Goal: Task Accomplishment & Management: Use online tool/utility

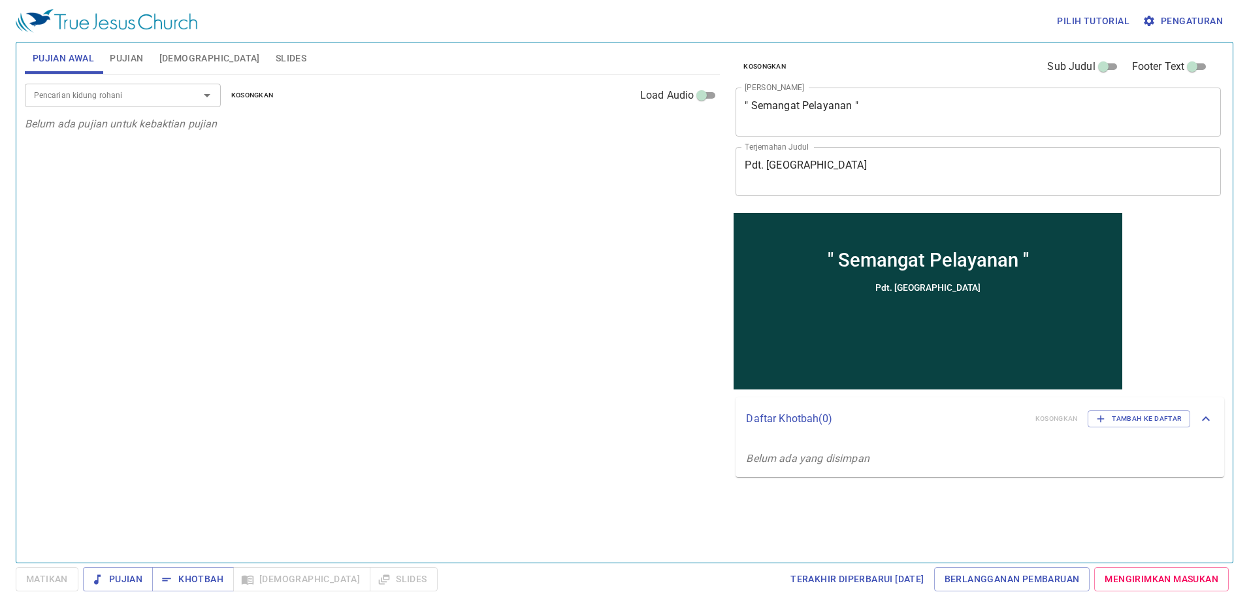
click at [129, 53] on span "Pujian" at bounding box center [126, 58] width 33 height 16
click at [590, 342] on div "Pencarian kidung rohani Pencarian kidung rohani Kosongkan Load Audio Belum ada …" at bounding box center [373, 312] width 696 height 477
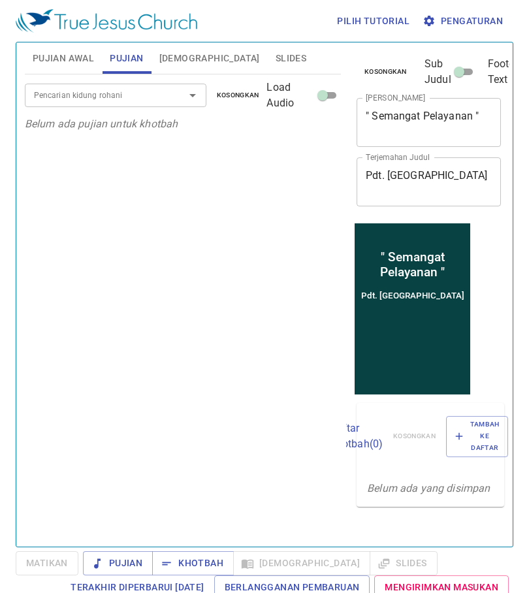
click at [182, 52] on span "[DEMOGRAPHIC_DATA]" at bounding box center [209, 58] width 101 height 16
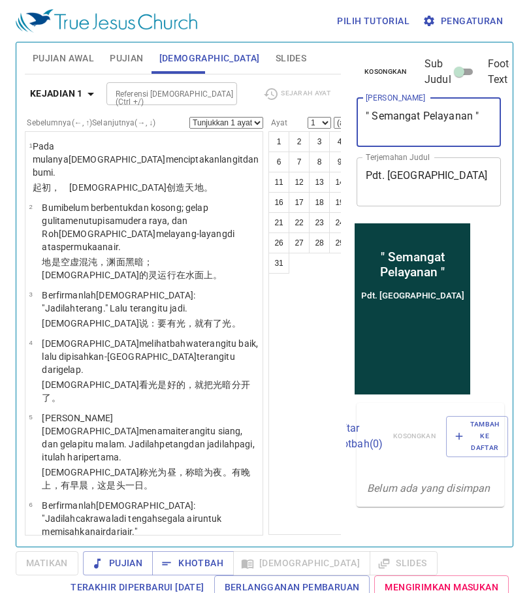
drag, startPoint x: 477, startPoint y: 129, endPoint x: 371, endPoint y: 138, distance: 106.2
click at [370, 139] on div "" Semangat Pelayanan " x Judul Khotbah" at bounding box center [429, 122] width 144 height 49
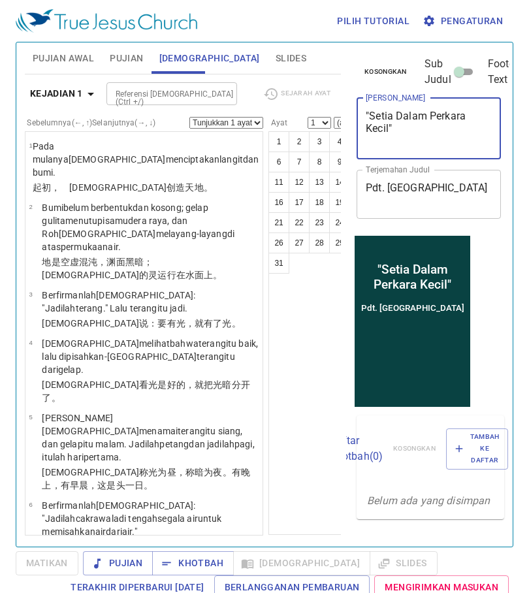
type textarea ""Setia Dalam Perkara Kecil""
click at [450, 184] on textarea "[PERSON_NAME][GEOGRAPHIC_DATA]" at bounding box center [429, 194] width 126 height 25
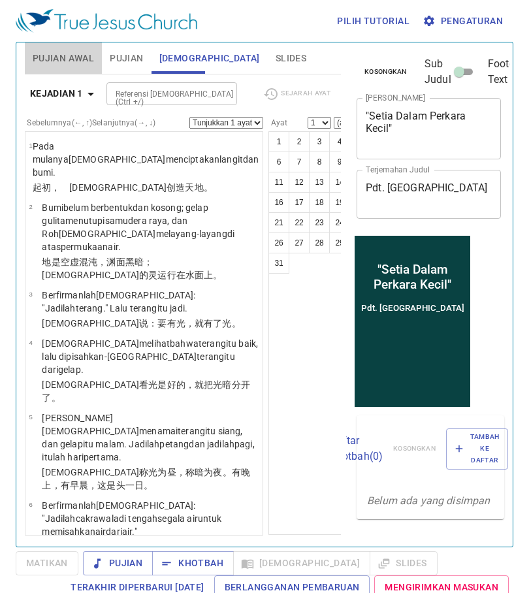
click at [56, 69] on button "Pujian Awal" at bounding box center [63, 57] width 77 height 31
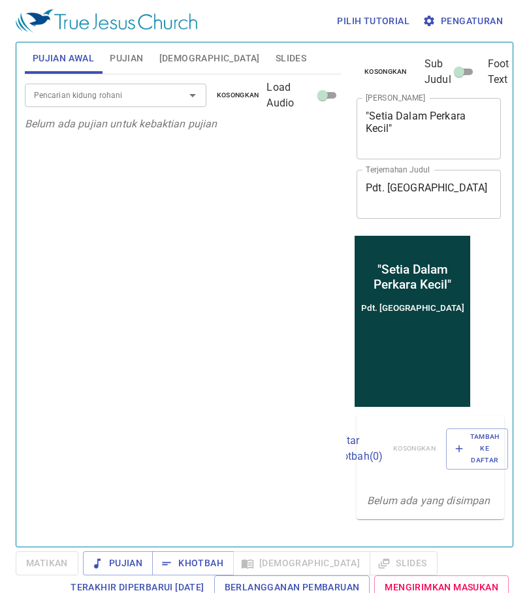
click at [129, 112] on div "Pencarian kidung rohani Pencarian kidung rohani Kosongkan Load Audio" at bounding box center [183, 95] width 316 height 42
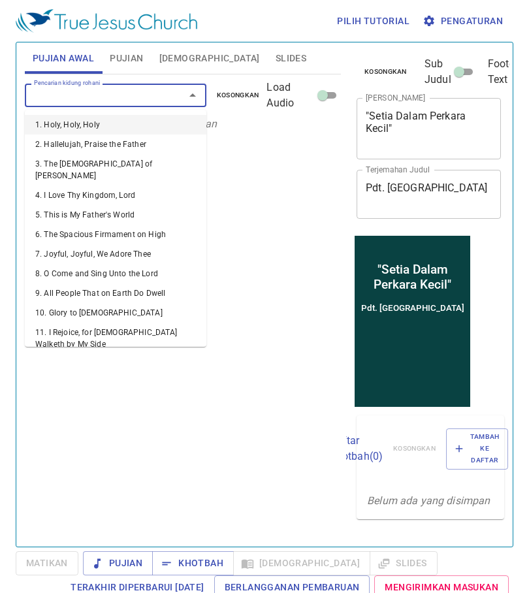
click at [130, 103] on input "Pencarian kidung rohani" at bounding box center [96, 95] width 135 height 15
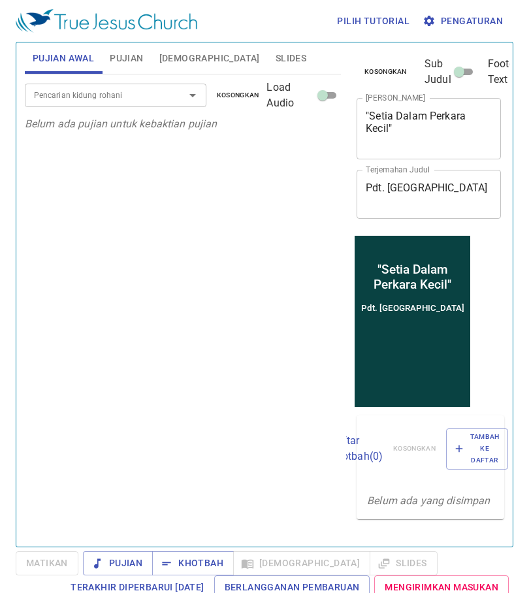
drag, startPoint x: 150, startPoint y: 74, endPoint x: 146, endPoint y: 65, distance: 9.9
click at [148, 67] on div "Pujian Awal Pujian Alkitab Slides Pencarian kidung rohani Pencarian kidung roha…" at bounding box center [183, 289] width 327 height 504
click at [146, 63] on button "Pujian" at bounding box center [126, 57] width 49 height 31
click at [148, 99] on input "Pencarian kidung rohani" at bounding box center [96, 95] width 135 height 15
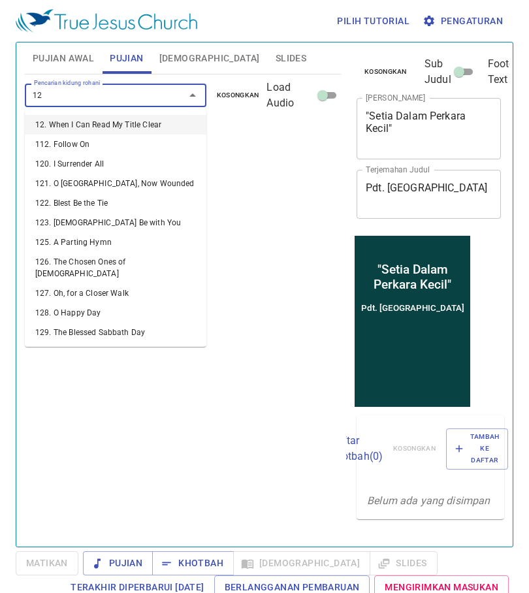
type input "1"
type input "129"
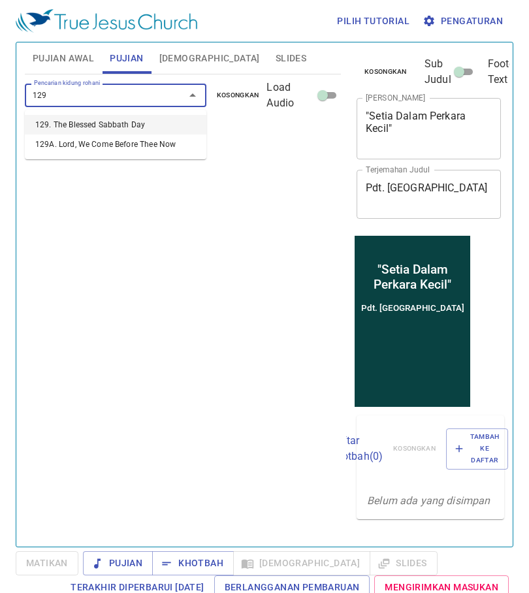
click at [125, 123] on li "129. The Blessed Sabbath Day" at bounding box center [116, 125] width 182 height 20
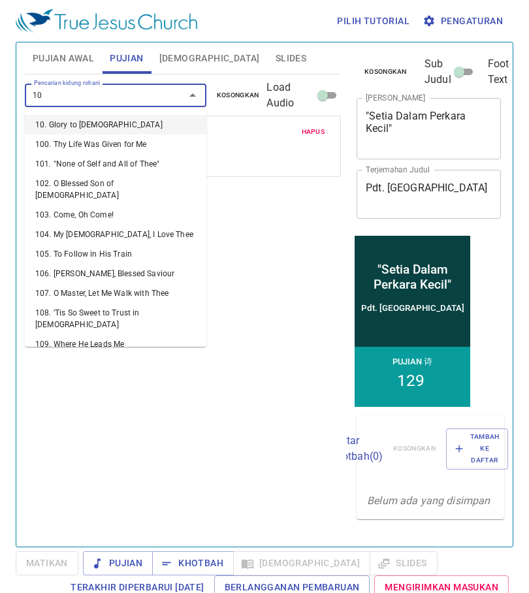
type input "103"
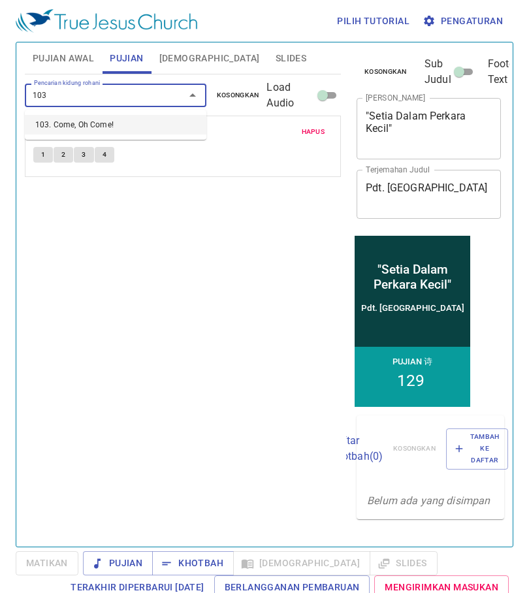
click at [131, 122] on li "103. Come, Oh Come!" at bounding box center [116, 125] width 182 height 20
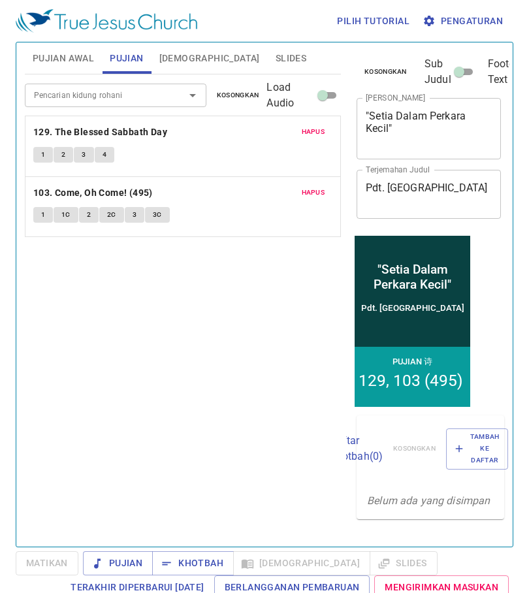
click at [70, 82] on div "Pencarian kidung rohani Pencarian kidung rohani Kosongkan Load Audio" at bounding box center [183, 95] width 316 height 42
click at [60, 67] on button "Pujian Awal" at bounding box center [63, 57] width 77 height 31
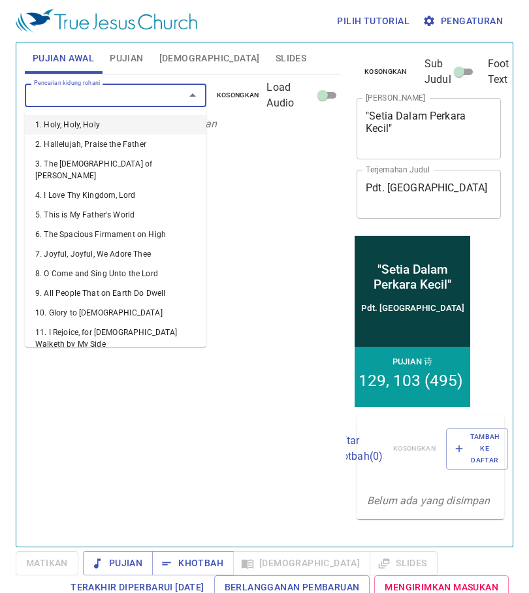
click at [105, 93] on input "Pencarian kidung rohani" at bounding box center [96, 95] width 135 height 15
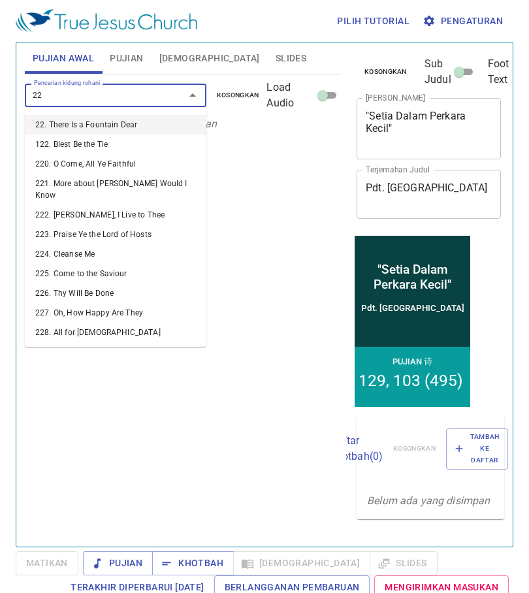
type input "228"
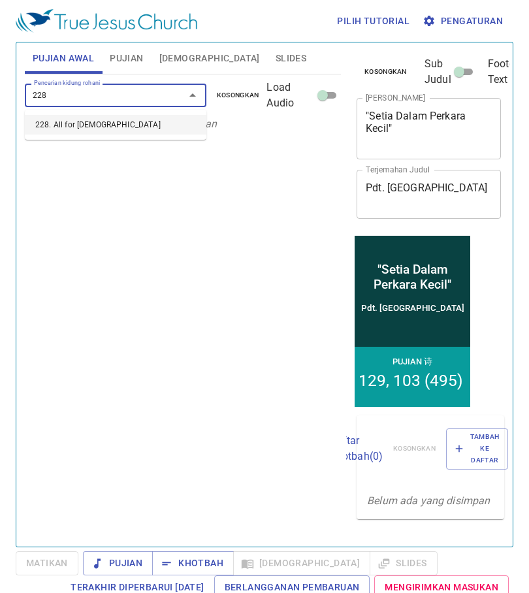
click at [119, 127] on li "228. All for [DEMOGRAPHIC_DATA]" at bounding box center [116, 125] width 182 height 20
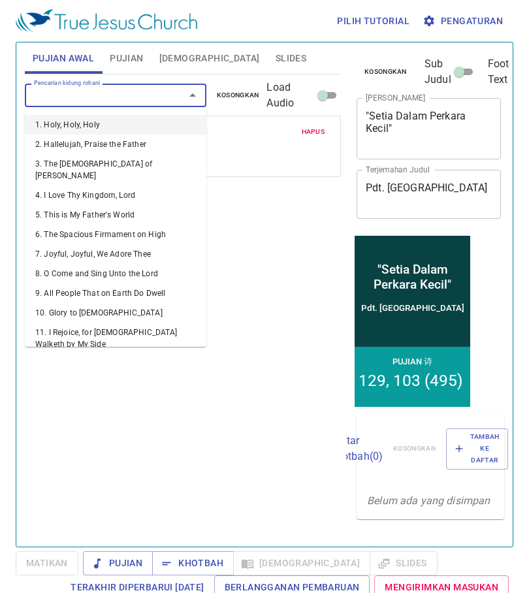
click at [124, 101] on input "Pencarian kidung rohani" at bounding box center [96, 95] width 135 height 15
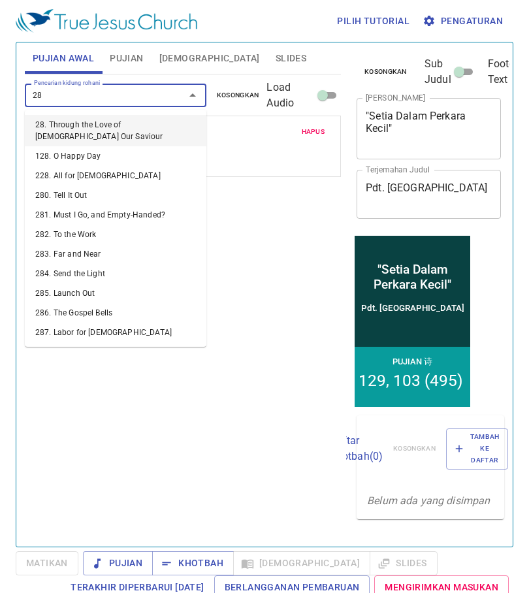
type input "285"
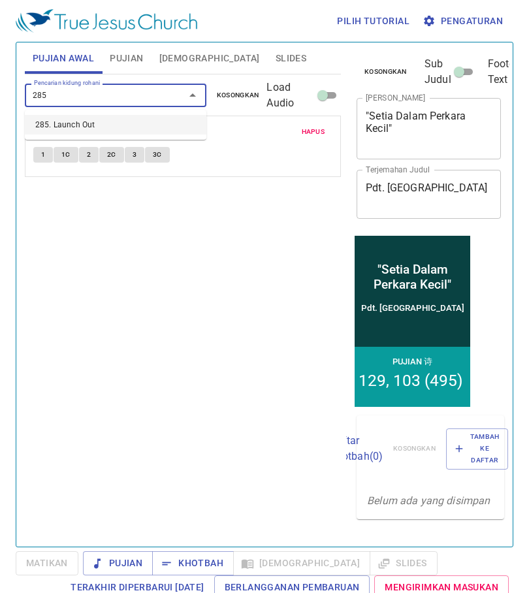
click at [108, 126] on li "285. Launch Out" at bounding box center [116, 125] width 182 height 20
click at [121, 96] on input "Pencarian kidung rohani" at bounding box center [96, 95] width 135 height 15
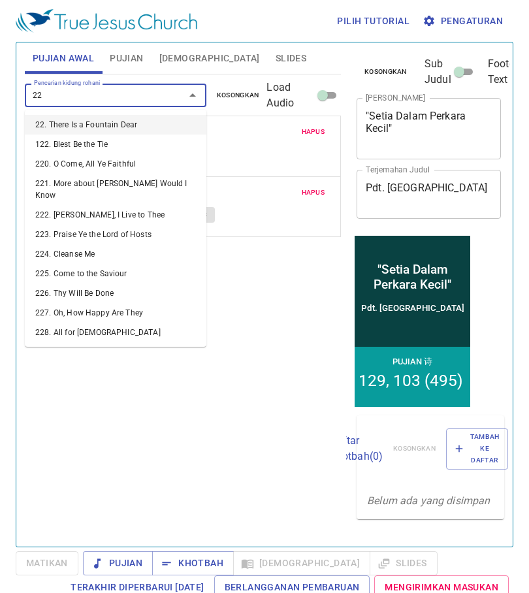
type input "224"
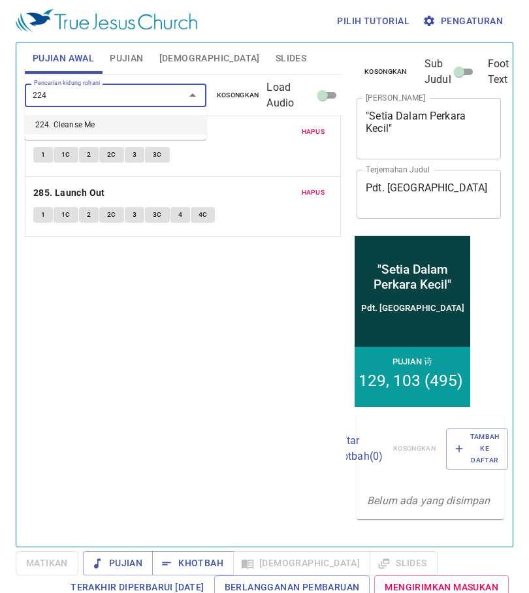
click at [128, 123] on li "224. Cleanse Me" at bounding box center [116, 125] width 182 height 20
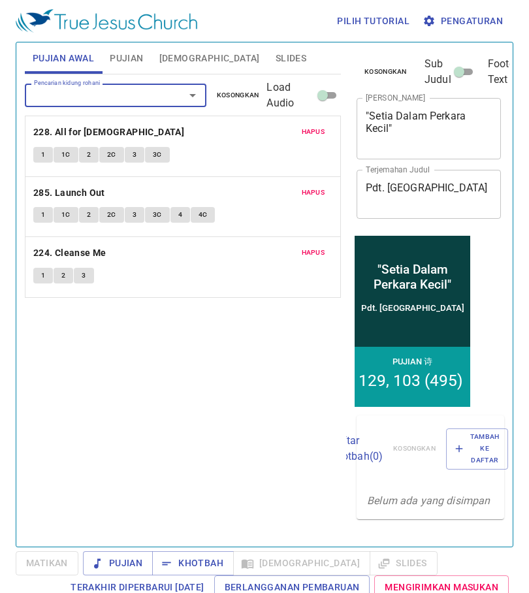
click at [272, 233] on div "Hapus 285. Launch Out 1 1C 2 2C 3 3C 4 4C" at bounding box center [182, 207] width 315 height 60
click at [131, 50] on span "Pujian" at bounding box center [126, 58] width 33 height 16
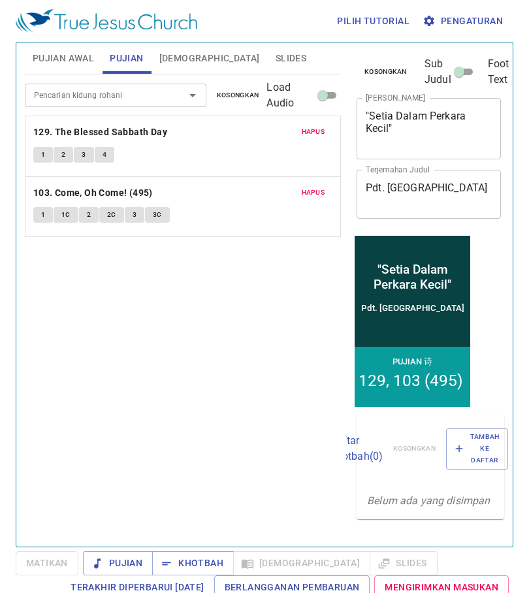
click at [195, 49] on button "[DEMOGRAPHIC_DATA]" at bounding box center [210, 57] width 116 height 31
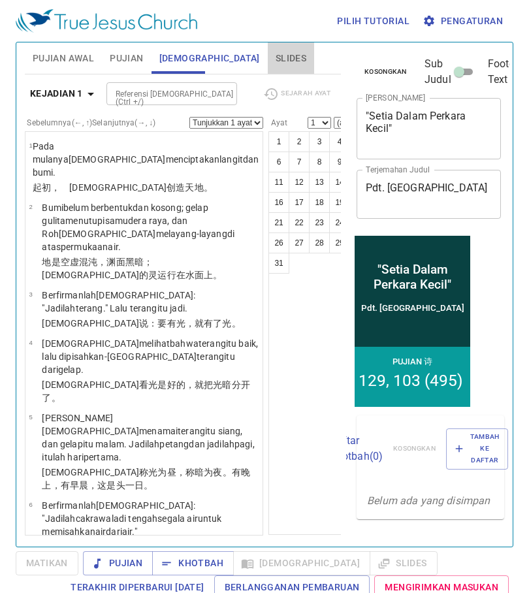
click at [268, 49] on button "Slides" at bounding box center [291, 57] width 46 height 31
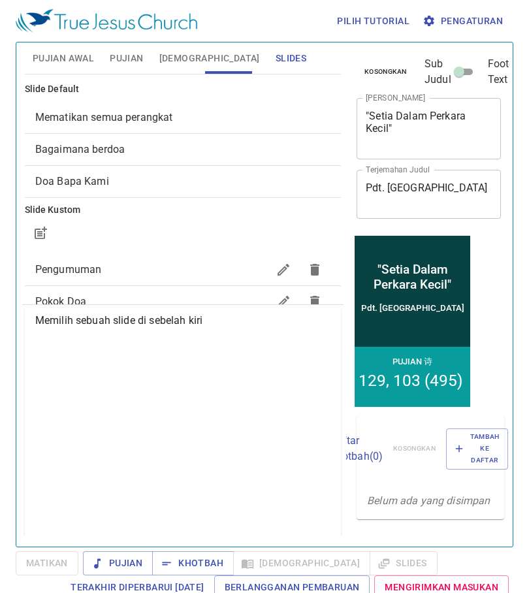
click at [197, 57] on span "[DEMOGRAPHIC_DATA]" at bounding box center [209, 58] width 101 height 16
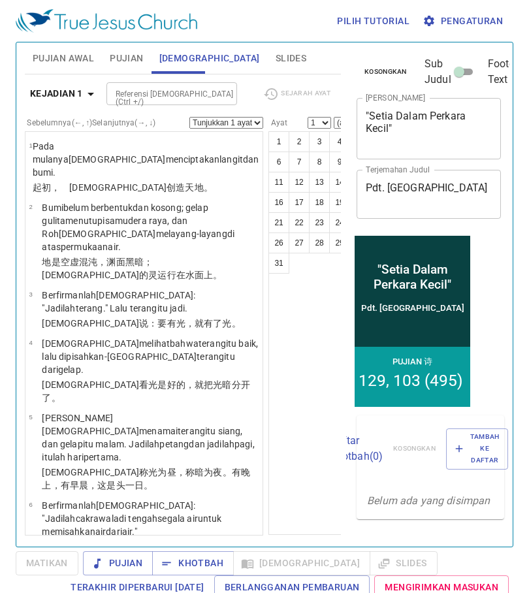
click at [268, 52] on button "Slides" at bounding box center [291, 57] width 46 height 31
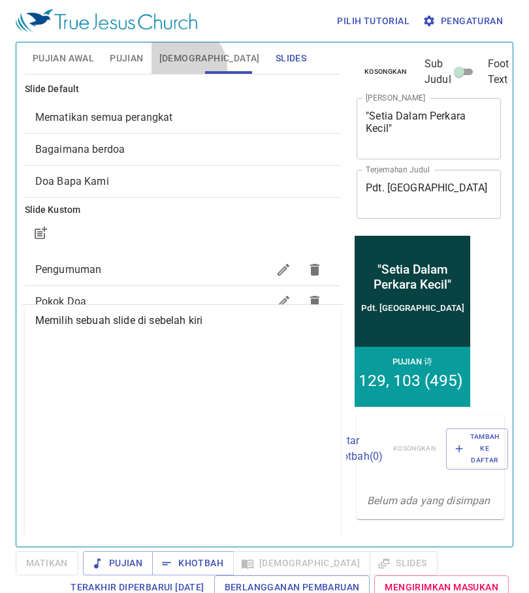
click at [185, 67] on button "[DEMOGRAPHIC_DATA]" at bounding box center [210, 57] width 116 height 31
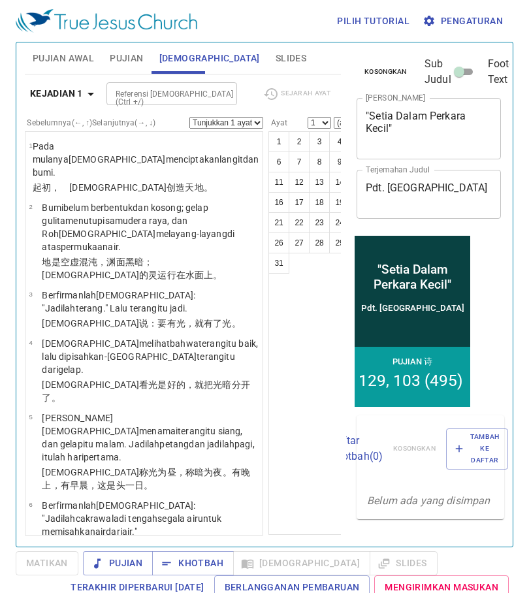
click at [137, 63] on span "Pujian" at bounding box center [126, 58] width 33 height 16
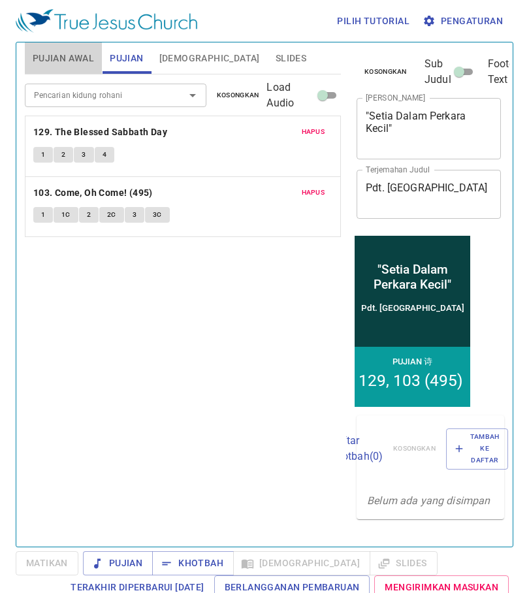
click at [69, 59] on span "Pujian Awal" at bounding box center [63, 58] width 61 height 16
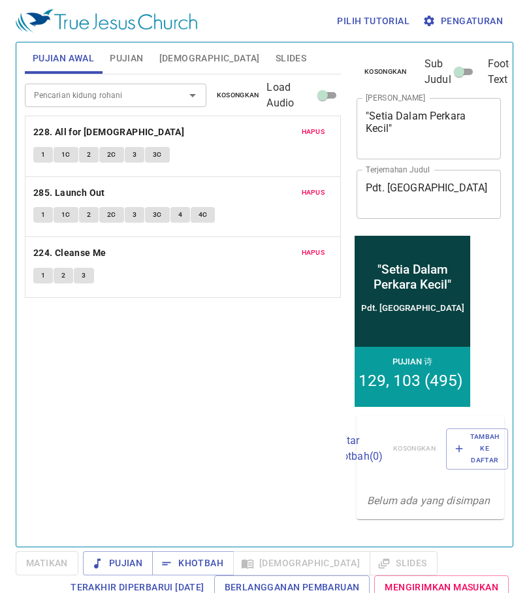
click at [276, 61] on span "Slides" at bounding box center [291, 58] width 31 height 16
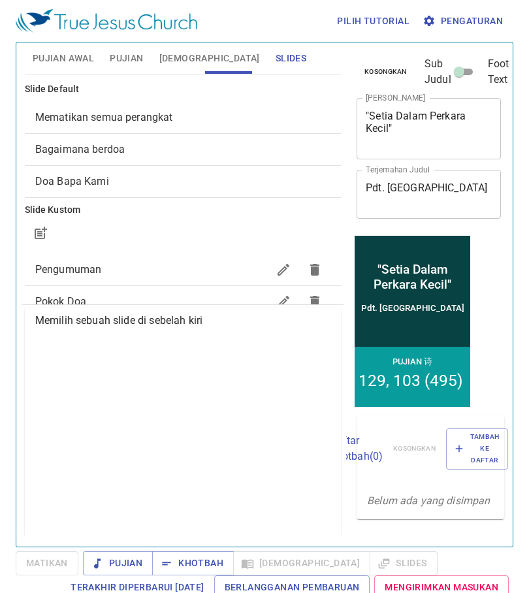
click at [191, 120] on span "Mematikan semua perangkat" at bounding box center [182, 118] width 295 height 16
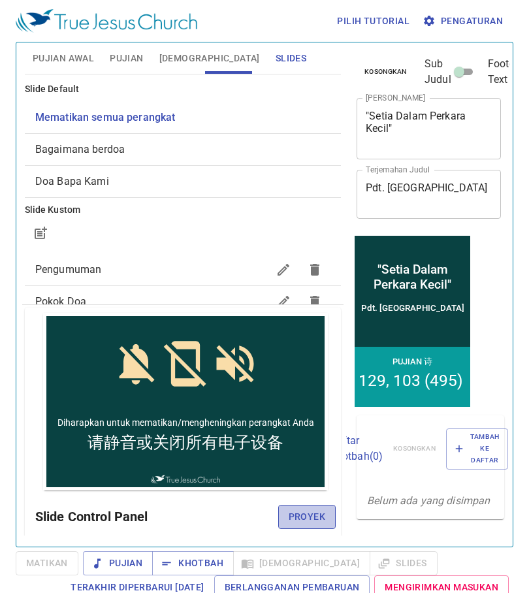
click at [311, 516] on span "Proyek" at bounding box center [307, 517] width 37 height 16
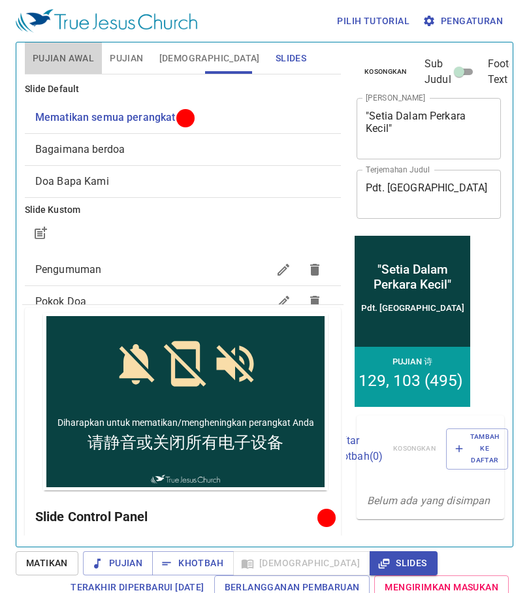
click at [80, 65] on span "Pujian Awal" at bounding box center [63, 58] width 61 height 16
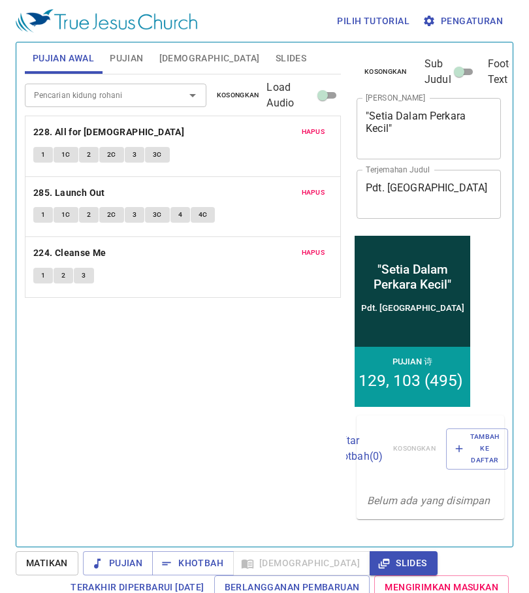
click at [114, 53] on span "Pujian" at bounding box center [126, 58] width 33 height 16
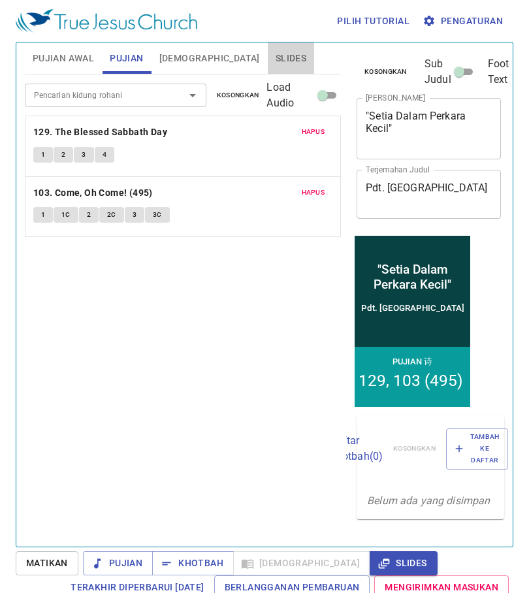
click at [276, 52] on span "Slides" at bounding box center [291, 58] width 31 height 16
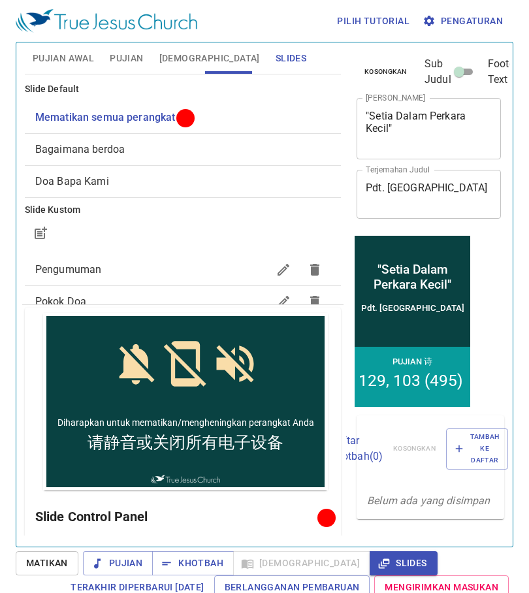
click at [58, 58] on span "Pujian Awal" at bounding box center [63, 58] width 61 height 16
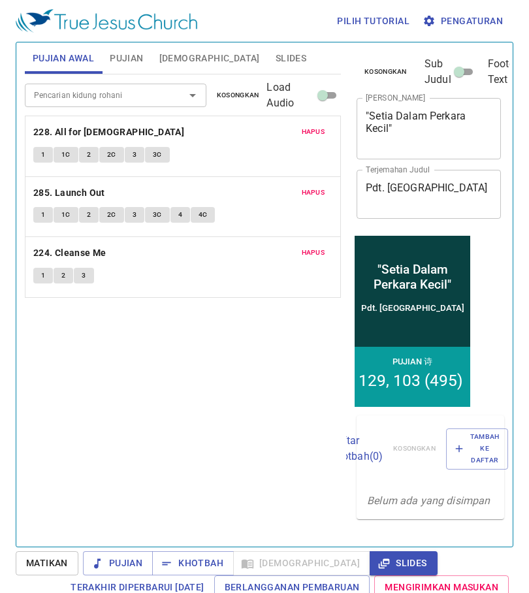
click at [132, 63] on span "Pujian" at bounding box center [126, 58] width 33 height 16
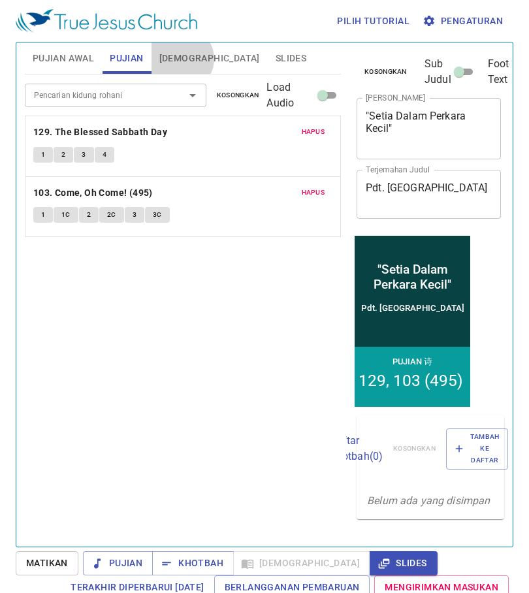
click at [180, 59] on span "[DEMOGRAPHIC_DATA]" at bounding box center [209, 58] width 101 height 16
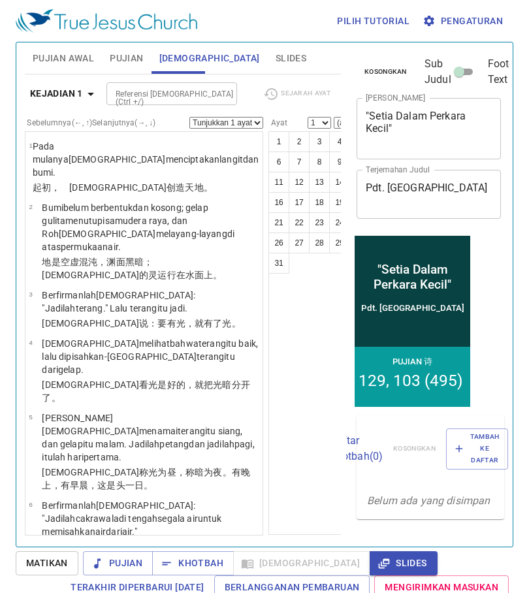
click at [397, 135] on textarea ""Setia Dalam Perkara Kecil"" at bounding box center [429, 128] width 126 height 37
click at [276, 61] on span "Slides" at bounding box center [291, 58] width 31 height 16
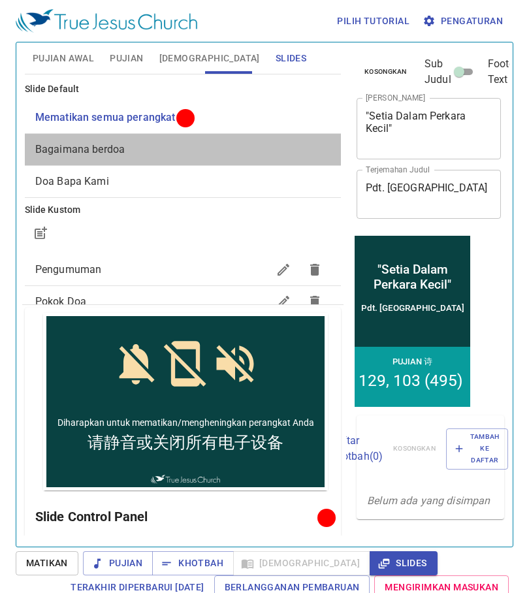
click at [216, 153] on span "Bagaimana berdoa" at bounding box center [182, 150] width 295 height 16
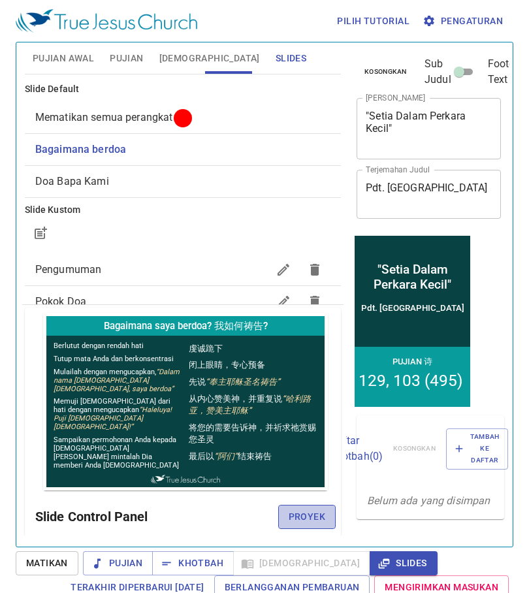
click at [289, 513] on span "Proyek" at bounding box center [307, 517] width 37 height 16
click at [50, 69] on button "Pujian Awal" at bounding box center [63, 57] width 77 height 31
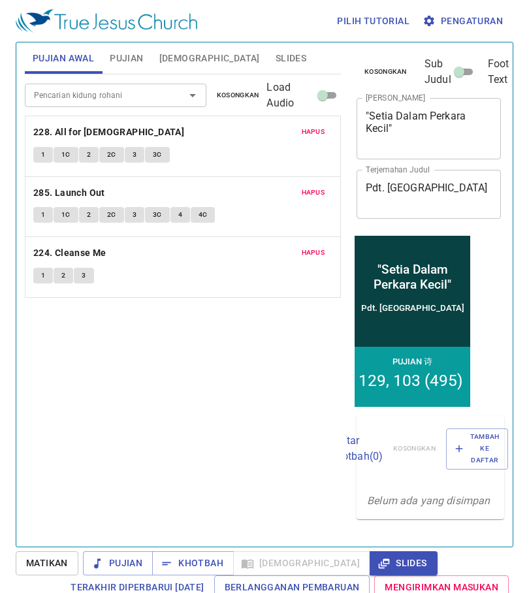
click at [116, 99] on input "Pencarian kidung rohani" at bounding box center [96, 95] width 135 height 15
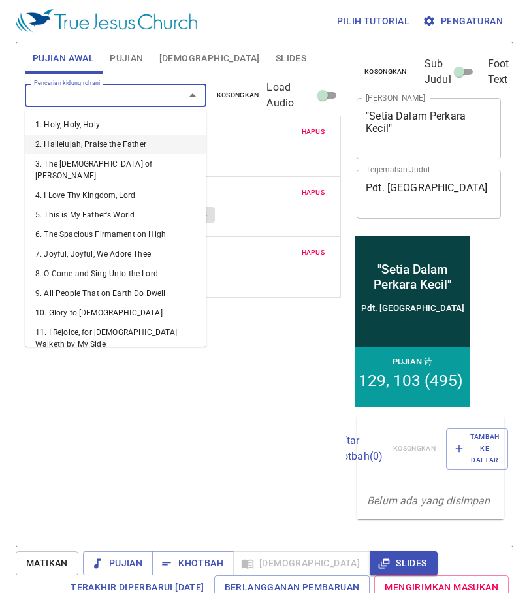
click at [269, 331] on div "Pencarian kidung rohani Pencarian kidung rohani Kosongkan Load Audio Hapus 228.…" at bounding box center [183, 304] width 316 height 461
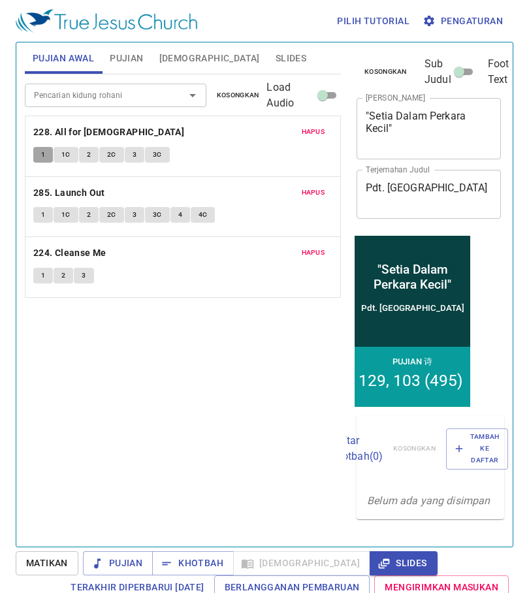
click at [39, 153] on button "1" at bounding box center [43, 155] width 20 height 16
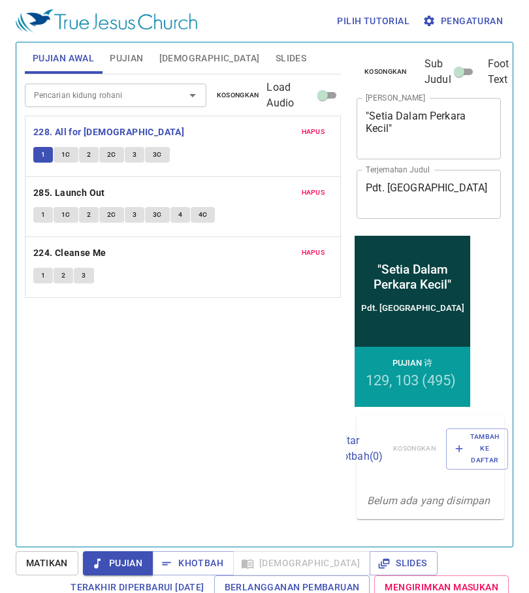
click at [64, 157] on span "1C" at bounding box center [65, 155] width 9 height 12
click at [86, 150] on button "2" at bounding box center [89, 155] width 20 height 16
click at [107, 152] on span "2C" at bounding box center [111, 155] width 9 height 12
click at [134, 150] on span "3" at bounding box center [135, 155] width 4 height 12
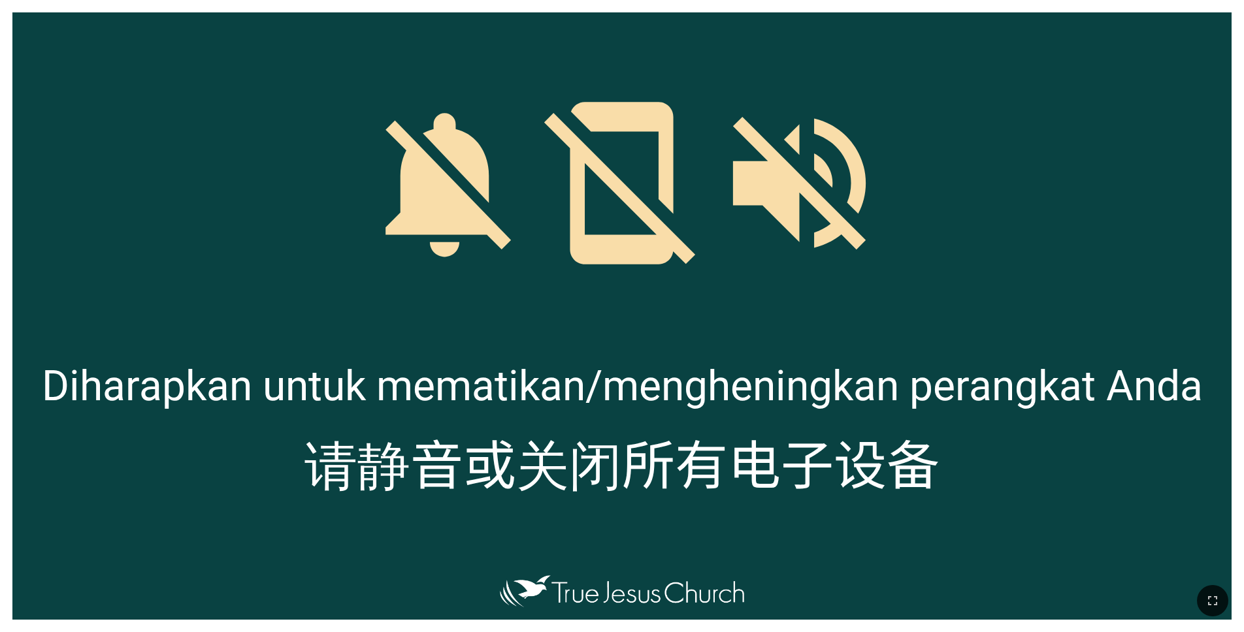
click at [745, 343] on div "Diharapkan untuk mematikan/mengheningkan perangkat Anda" at bounding box center [621, 373] width 1219 height 89
drag, startPoint x: 980, startPoint y: 2, endPoint x: 1193, endPoint y: 4, distance: 212.9
click at [1243, 5] on html ""Setia Dalam Perkara Kecil" "Setia Dalam Perkara Kecil" Pdt. Benyamin Pdt. [PER…" at bounding box center [622, 2] width 1244 height 5
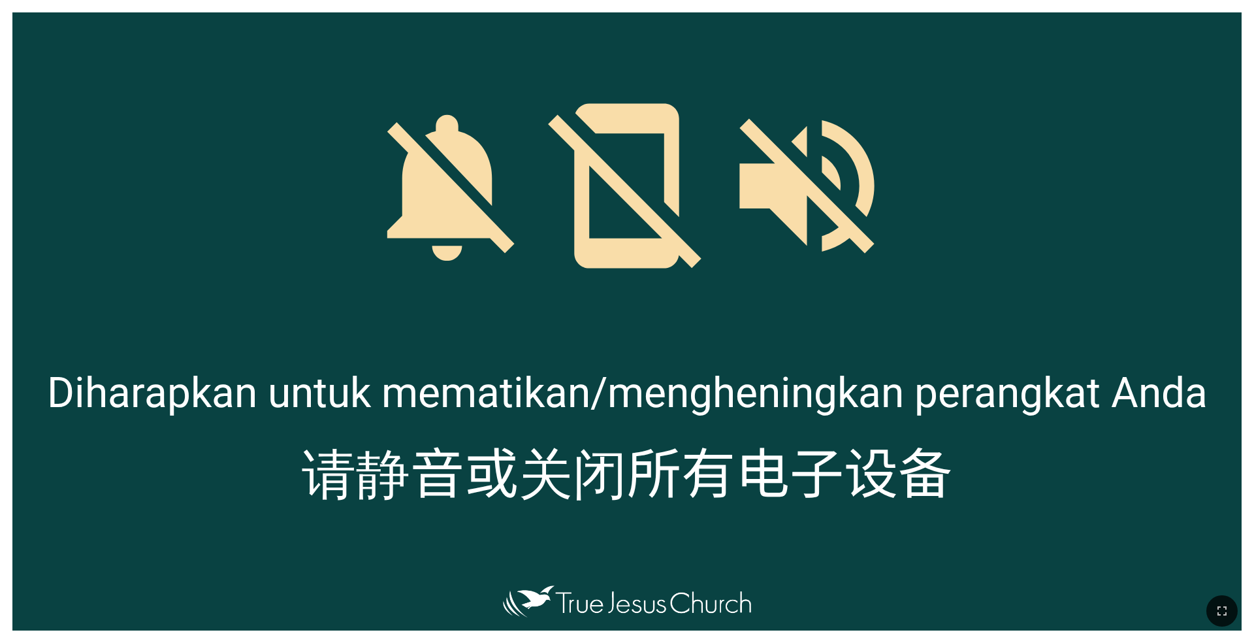
click at [827, 316] on div at bounding box center [626, 172] width 1229 height 321
click at [1225, 614] on icon "button" at bounding box center [1222, 611] width 16 height 16
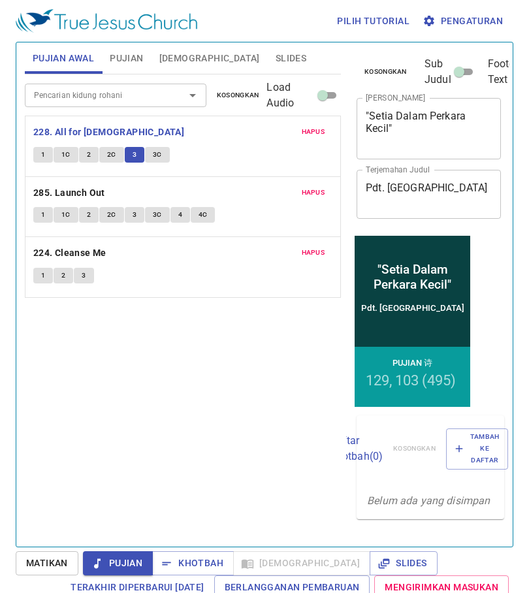
click at [165, 144] on div "Hapus 228. All for Jesus 1 1C 2 2C 3 3C" at bounding box center [182, 146] width 315 height 60
click at [165, 151] on button "3C" at bounding box center [157, 155] width 25 height 16
click at [44, 212] on span "1" at bounding box center [43, 215] width 4 height 12
click at [56, 211] on button "1C" at bounding box center [66, 215] width 25 height 16
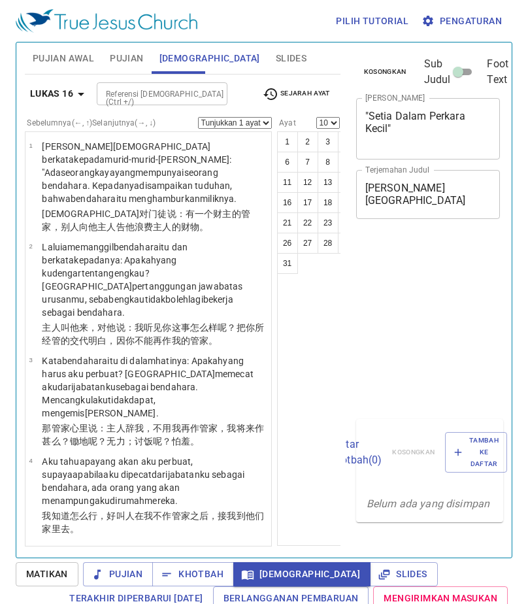
select select "10"
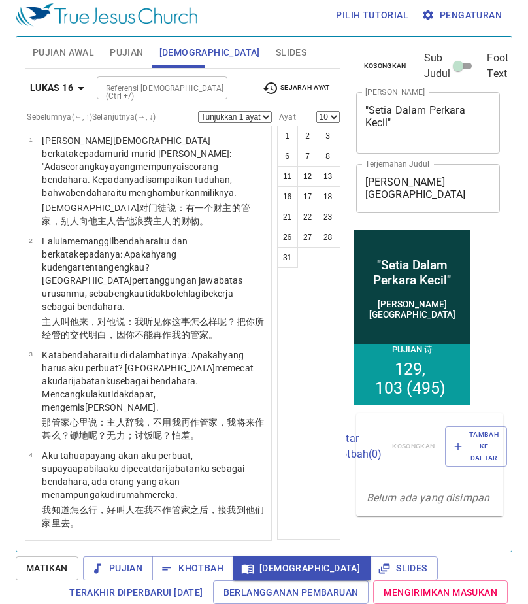
scroll to position [807, 0]
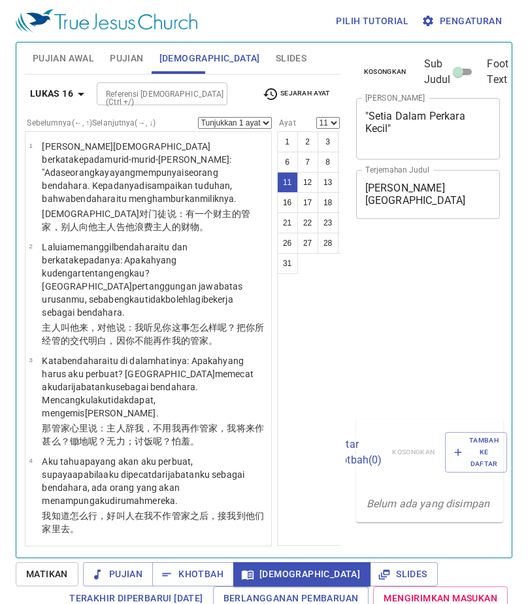
select select "11"
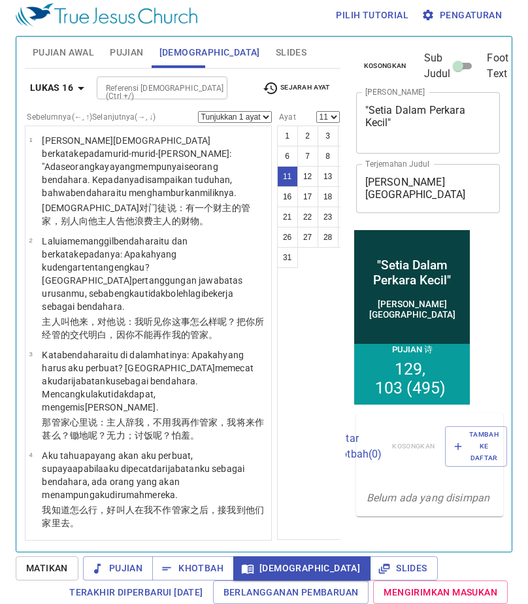
scroll to position [807, 0]
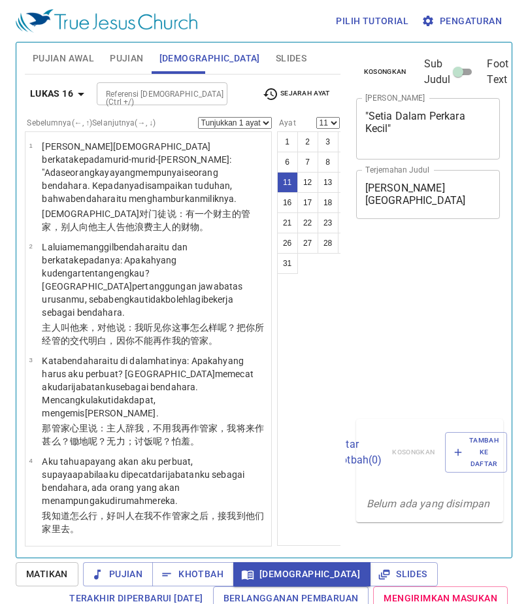
select select "11"
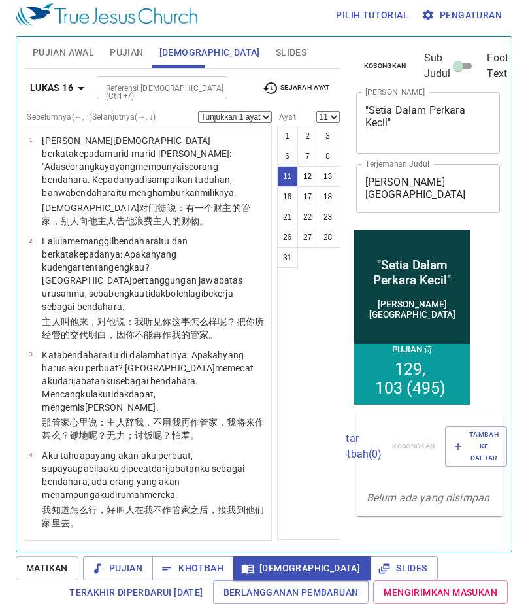
scroll to position [807, 0]
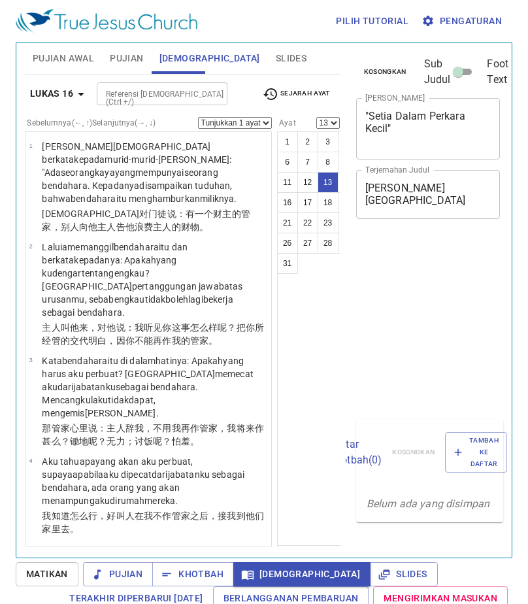
select select "13"
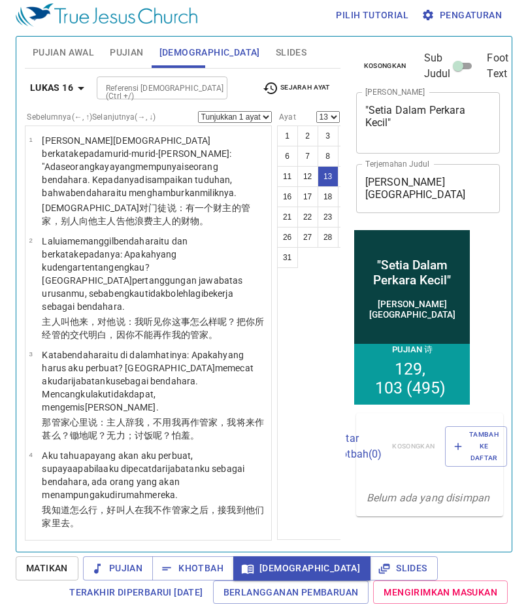
scroll to position [1096, 0]
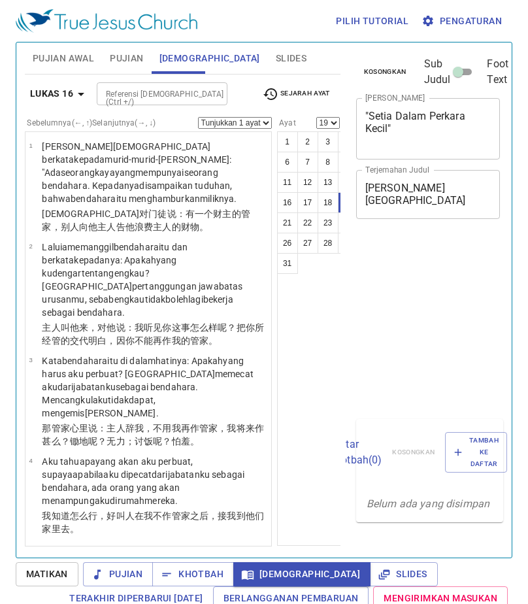
select select "19"
select select "25"
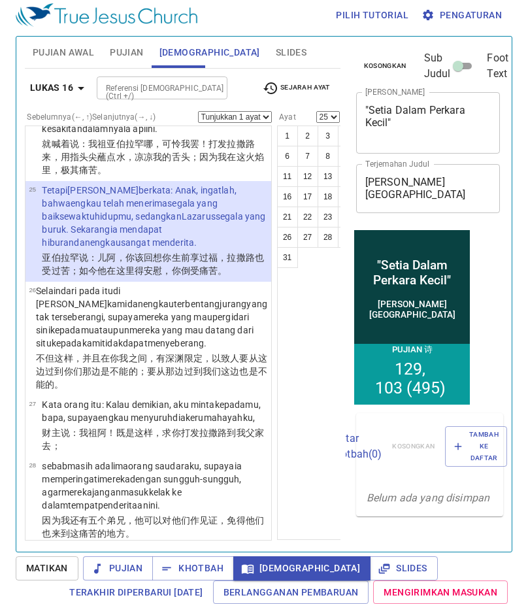
click at [276, 45] on span "Slides" at bounding box center [291, 52] width 31 height 16
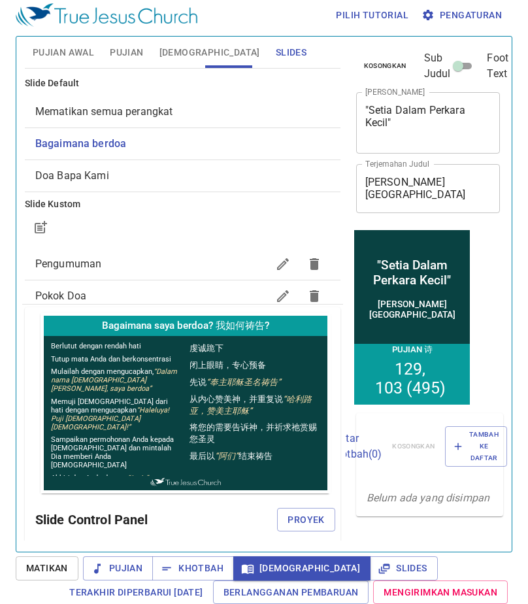
click at [275, 261] on icon "button" at bounding box center [283, 264] width 16 height 16
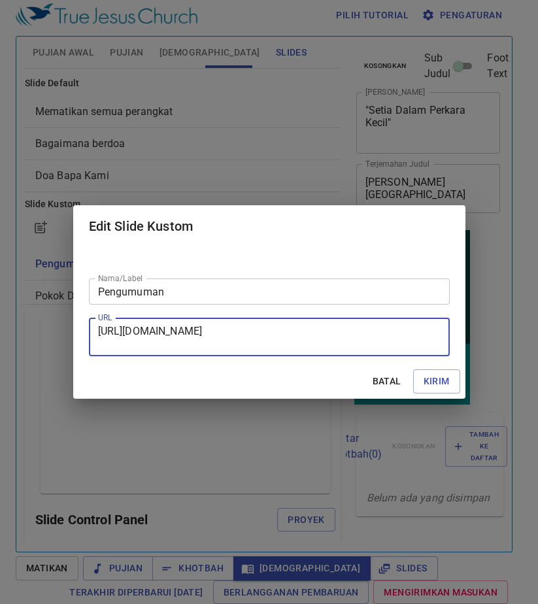
click at [239, 340] on textarea "https://docs.google.com/presentation/d/1-om3bu6SqEHUOvszIaoFnEIG3gJNh1VUBGKaknC…" at bounding box center [269, 337] width 342 height 25
click at [349, 195] on div "Edit Slide Kustom Nama/Label Pengumuman Nama/Label URL https://docs.google.com/…" at bounding box center [269, 302] width 538 height 604
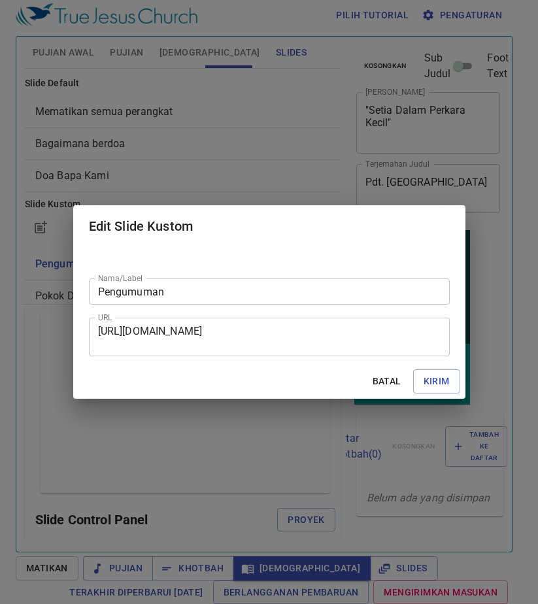
click at [340, 161] on div "Edit Slide Kustom Nama/Label Pengumuman Nama/Label URL https://docs.google.com/…" at bounding box center [269, 302] width 538 height 604
click at [385, 380] on span "Batal" at bounding box center [386, 381] width 31 height 16
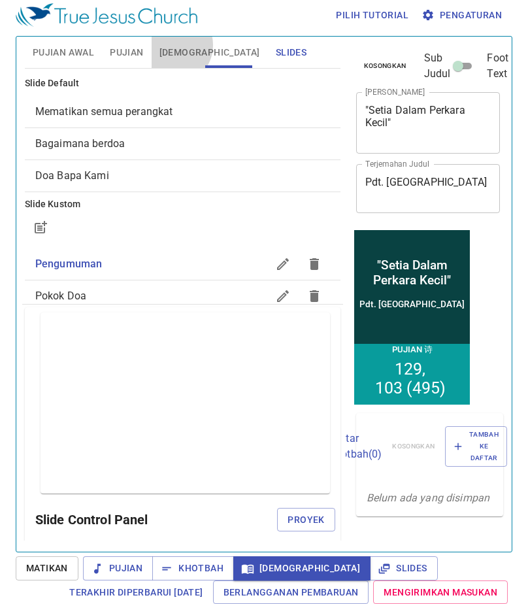
click at [173, 45] on span "[DEMOGRAPHIC_DATA]" at bounding box center [209, 52] width 101 height 16
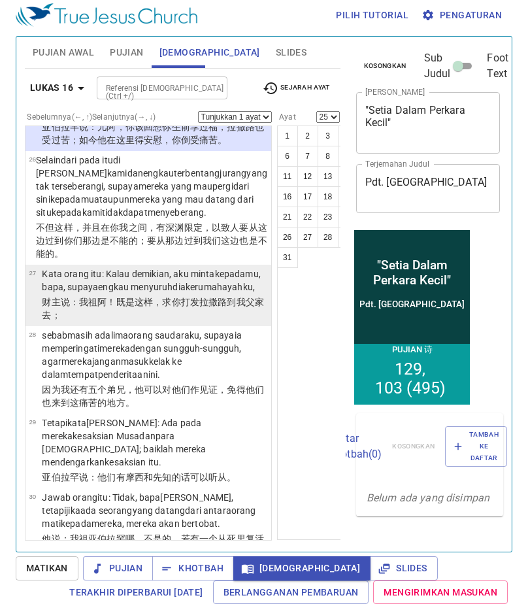
click at [112, 292] on wg3962 ", supaya engkau menyuruh dia ke rumah ayahku ," at bounding box center [158, 287] width 191 height 10
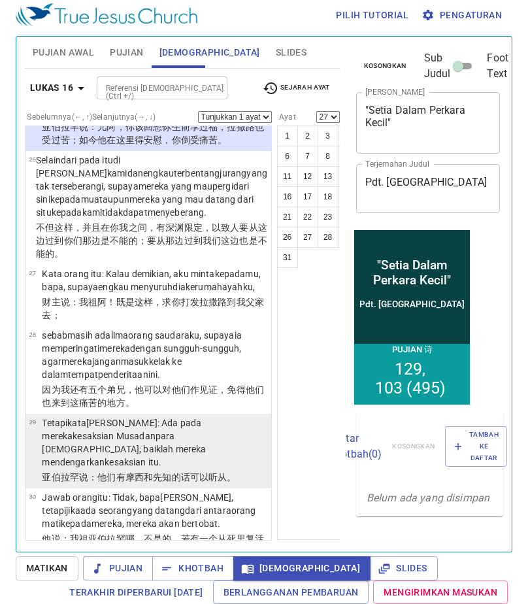
scroll to position [2440, 0]
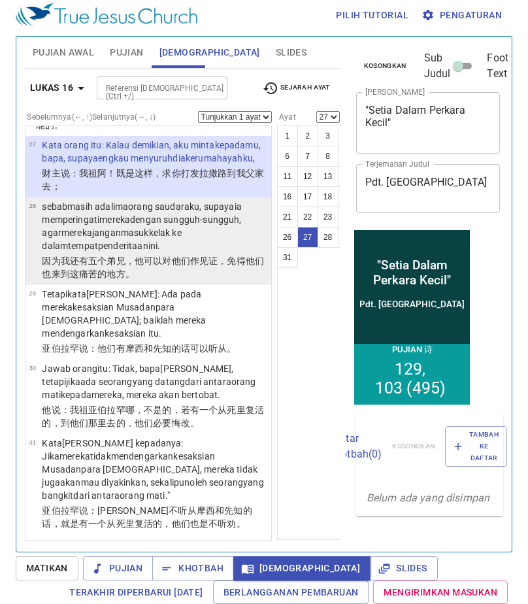
click at [162, 252] on p "sebab masih ada lima orang saudaraku , supaya ia memperingati mereka dengan sun…" at bounding box center [154, 226] width 225 height 52
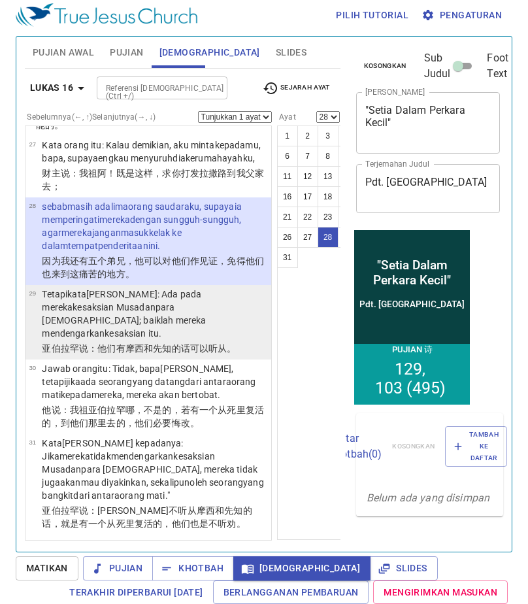
scroll to position [2505, 0]
click at [148, 338] on wg2532 "para nabi ; baiklah mereka mendengarkan kesaksian itu ." at bounding box center [124, 320] width 164 height 37
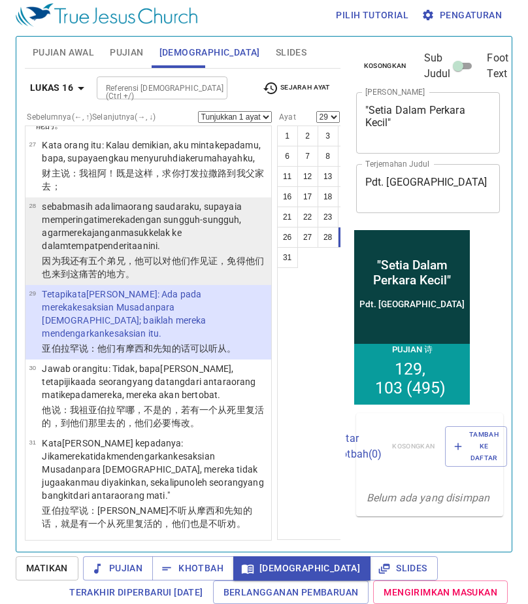
scroll to position [2570, 0]
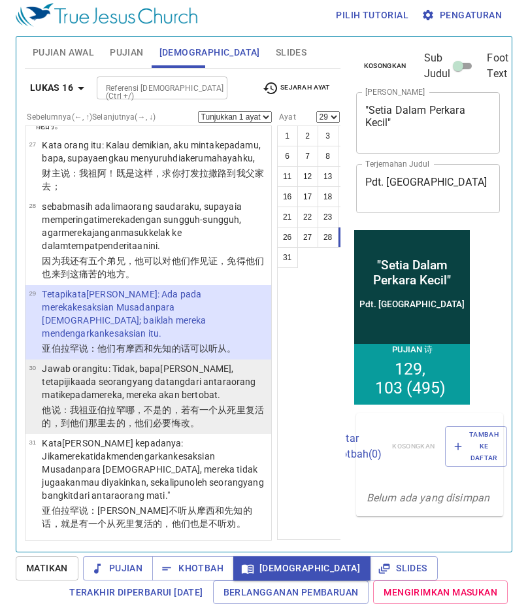
click at [156, 400] on wg3780 ", bapa Abraham , tetapi jika ada seorang yang datang dari antara orang mati kep…" at bounding box center [149, 381] width 214 height 37
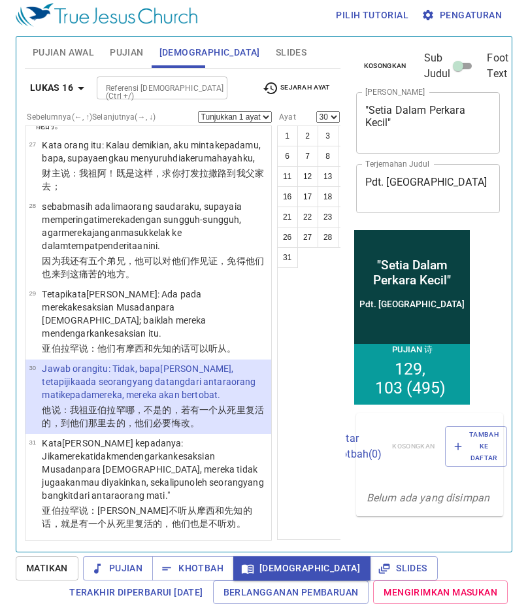
scroll to position [2651, 0]
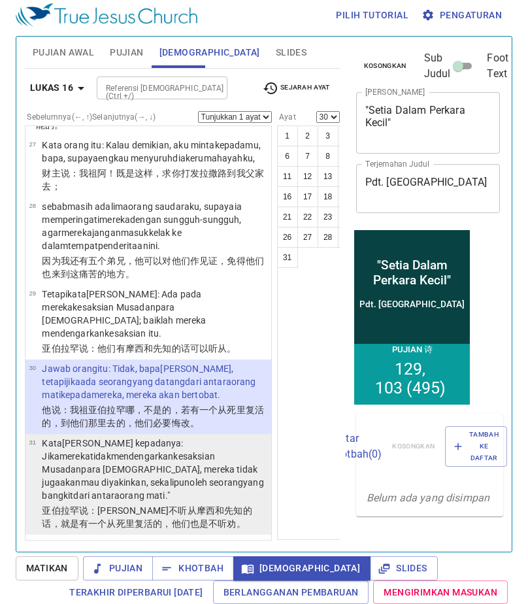
click at [165, 477] on wg3761 "akan mau diyakinkan , sekalipun oleh seorang yang bangkit dari antara orang mat…" at bounding box center [152, 489] width 221 height 24
select select "31"
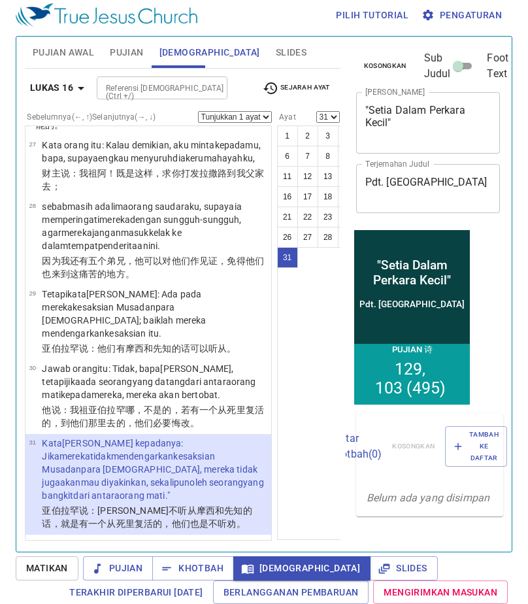
click at [276, 50] on span "Slides" at bounding box center [291, 52] width 31 height 16
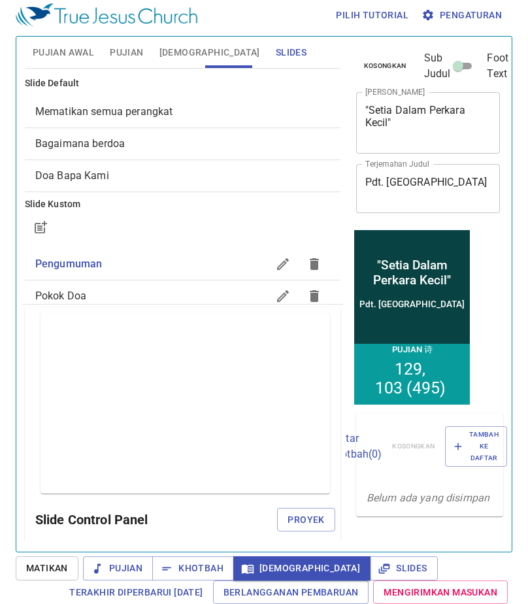
click at [135, 50] on span "Pujian" at bounding box center [126, 52] width 33 height 16
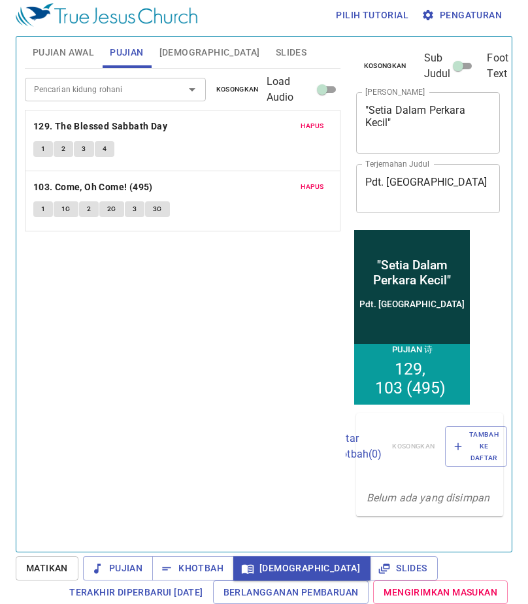
click at [179, 59] on span "[DEMOGRAPHIC_DATA]" at bounding box center [209, 52] width 101 height 16
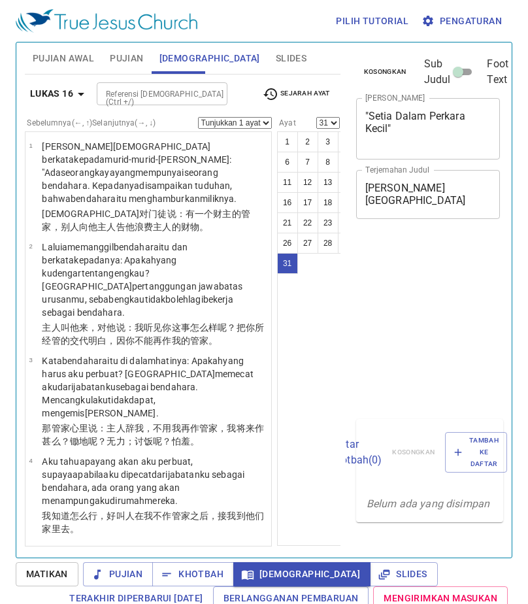
select select "31"
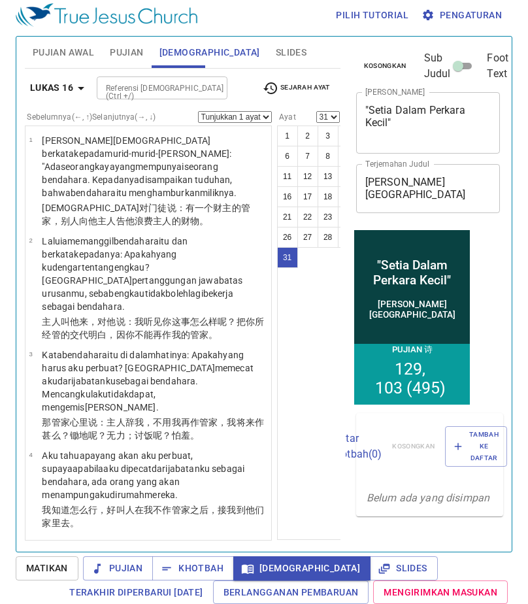
click at [224, 76] on div "Referensi [DEMOGRAPHIC_DATA] (Ctrl +/)" at bounding box center [162, 87] width 131 height 23
click at [276, 60] on span "Slides" at bounding box center [291, 52] width 31 height 16
click at [276, 59] on span "Slides" at bounding box center [291, 52] width 31 height 16
click at [276, 51] on span "Slides" at bounding box center [291, 52] width 31 height 16
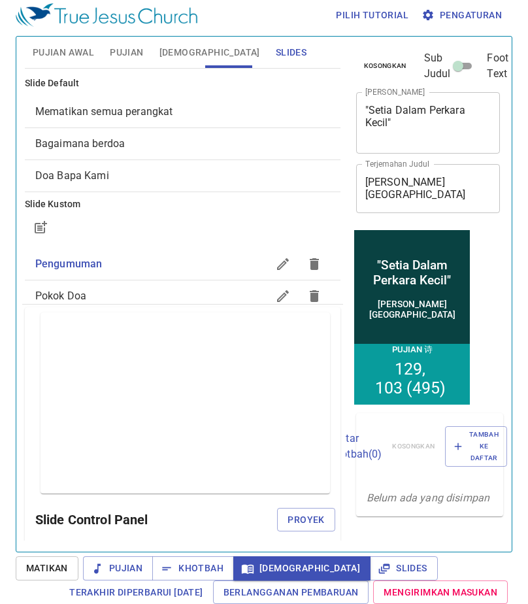
scroll to position [0, 0]
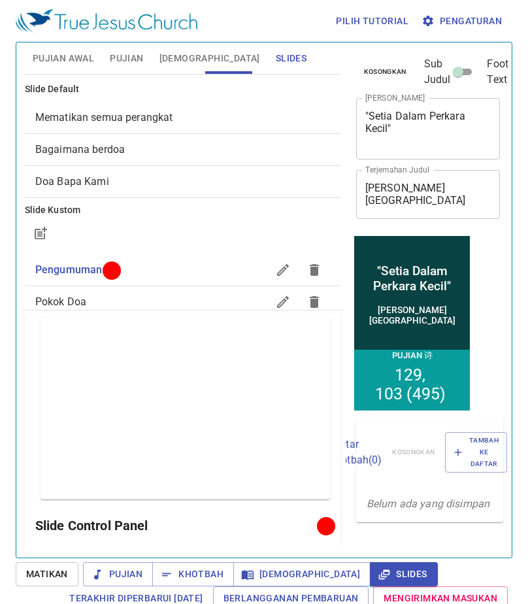
scroll to position [65, 0]
